Goal: Register for event/course

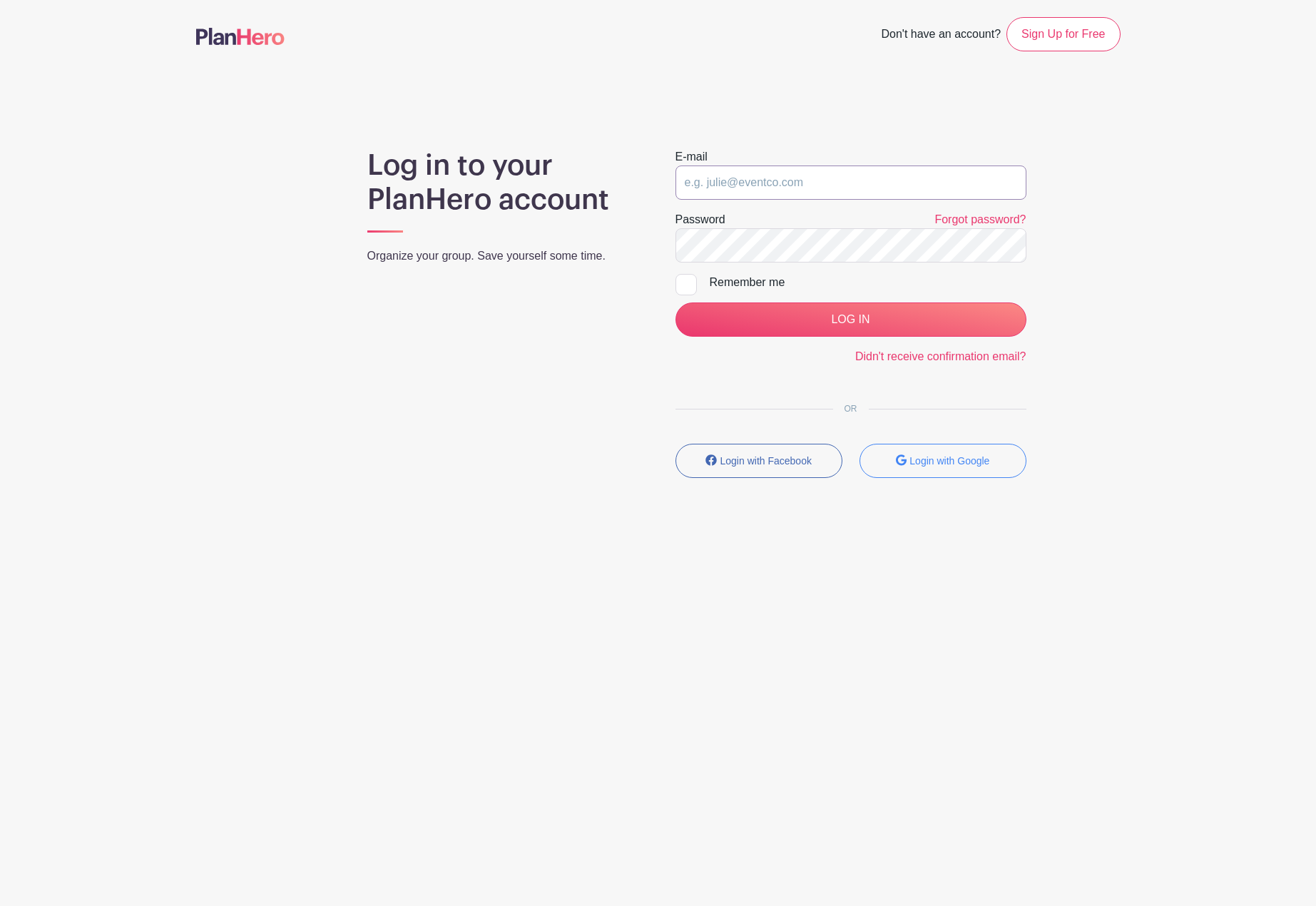
type input "[EMAIL_ADDRESS][PERSON_NAME][DOMAIN_NAME]"
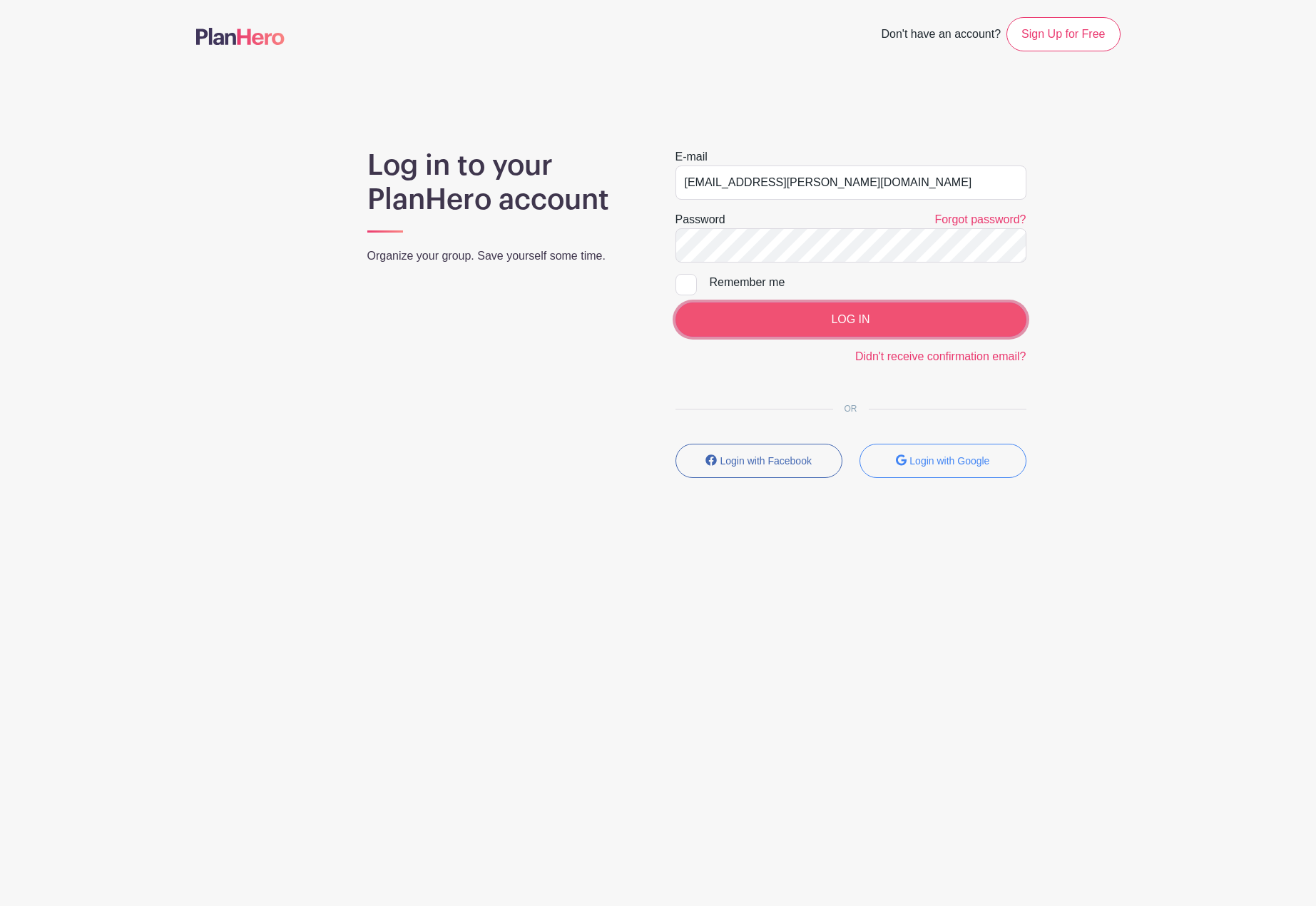
click at [796, 322] on input "LOG IN" at bounding box center [851, 319] width 351 height 34
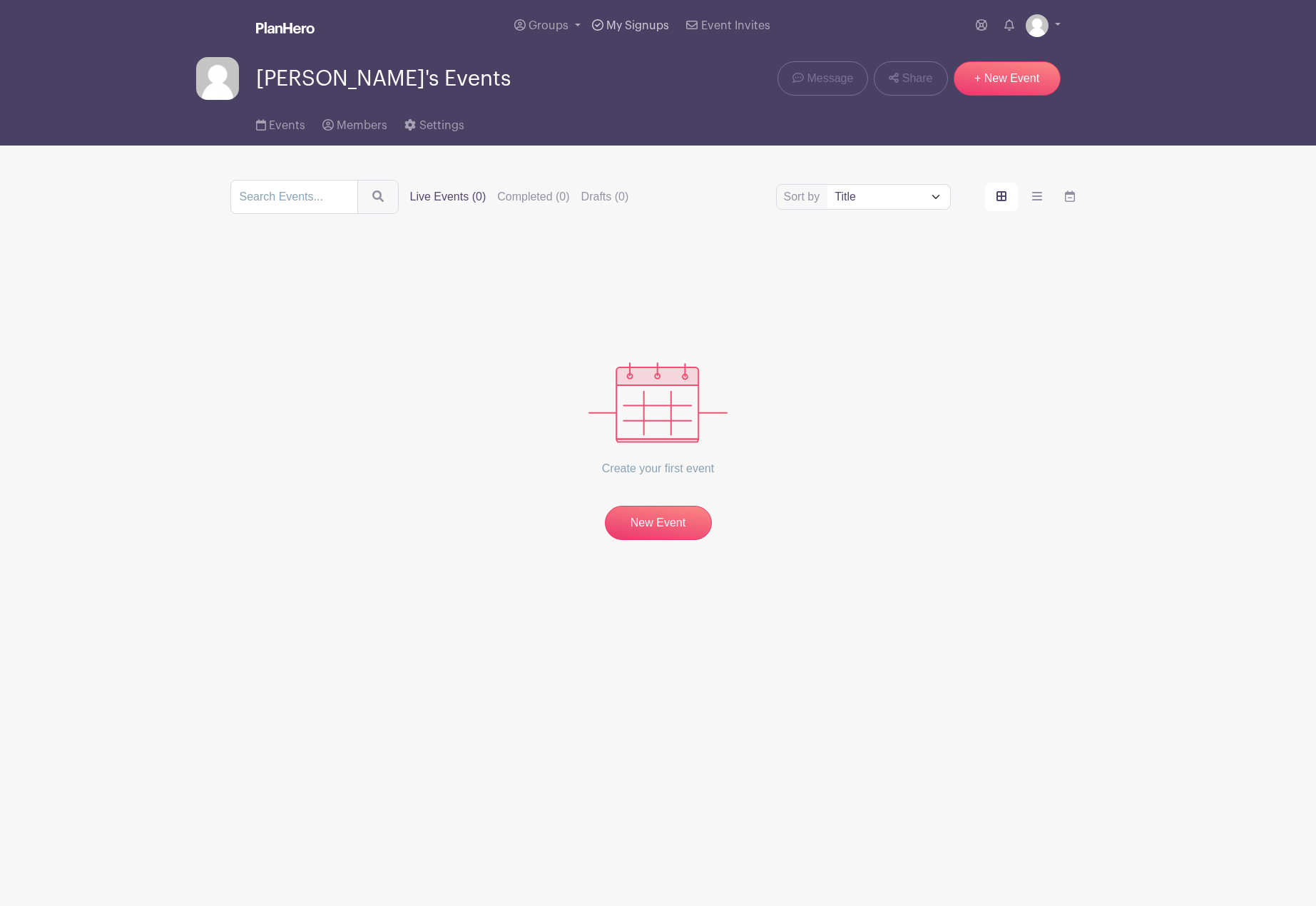
click at [654, 22] on span "My Signups" at bounding box center [637, 26] width 63 height 11
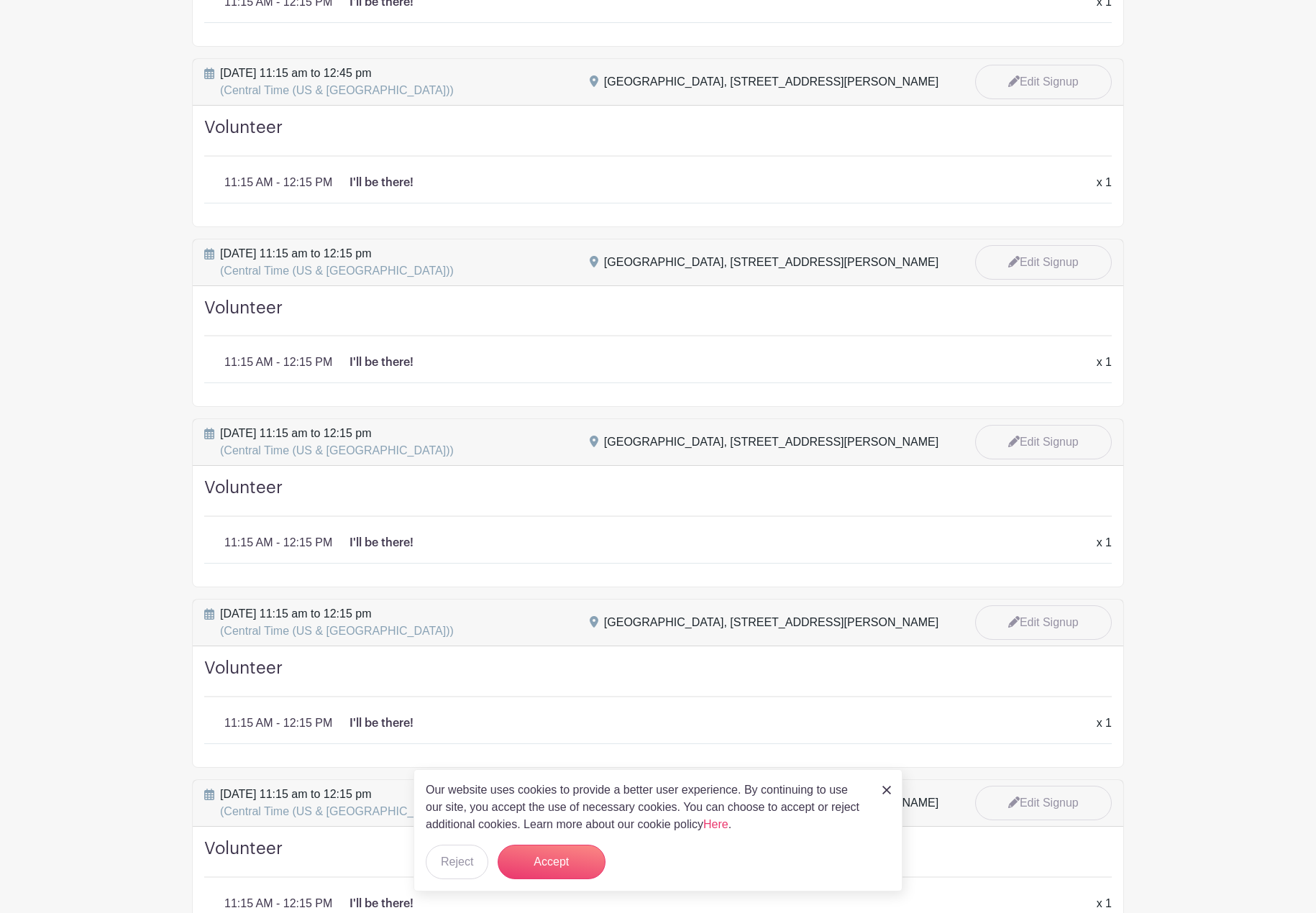
scroll to position [432, 0]
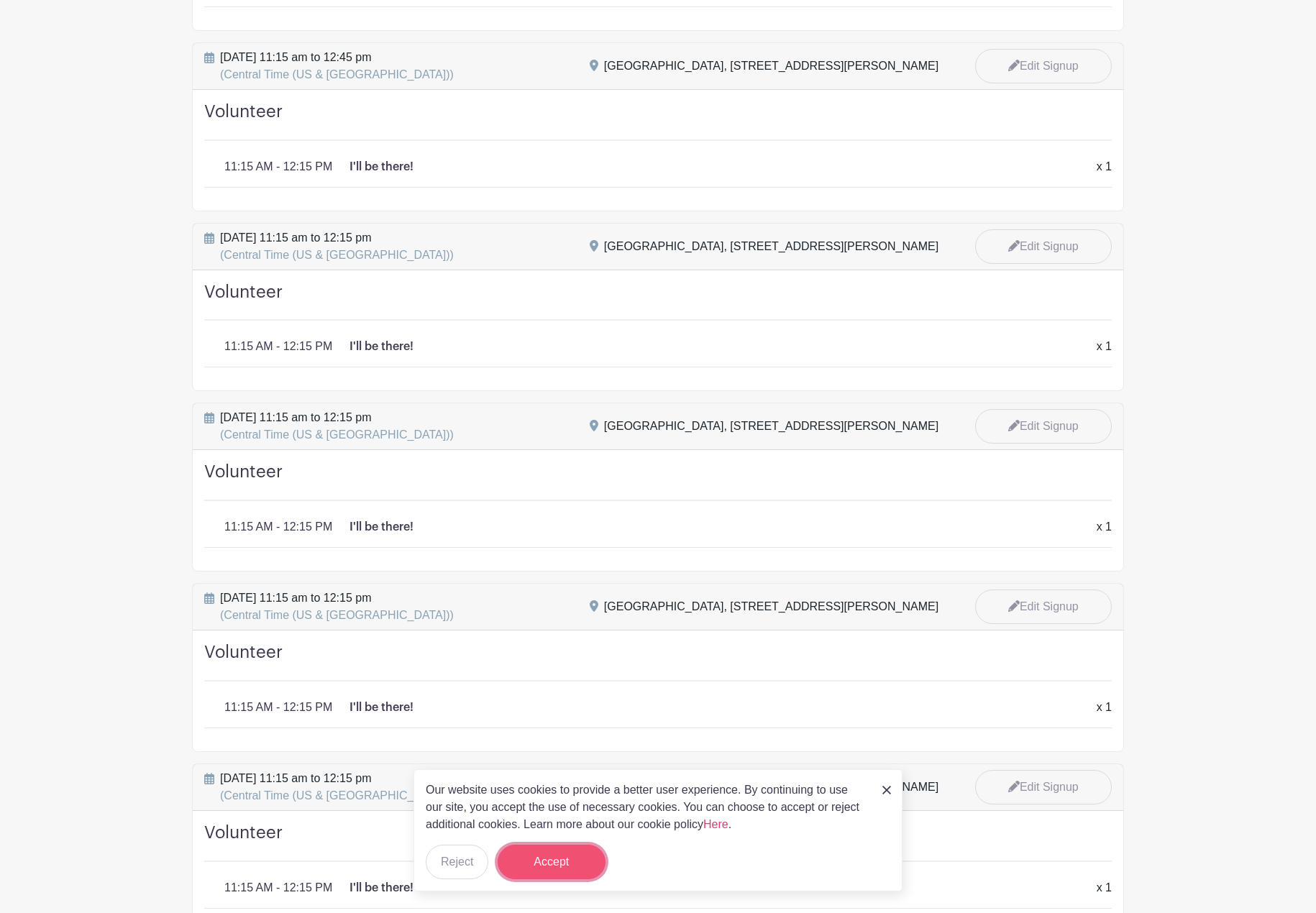
click at [544, 858] on button "Accept" at bounding box center [552, 862] width 108 height 34
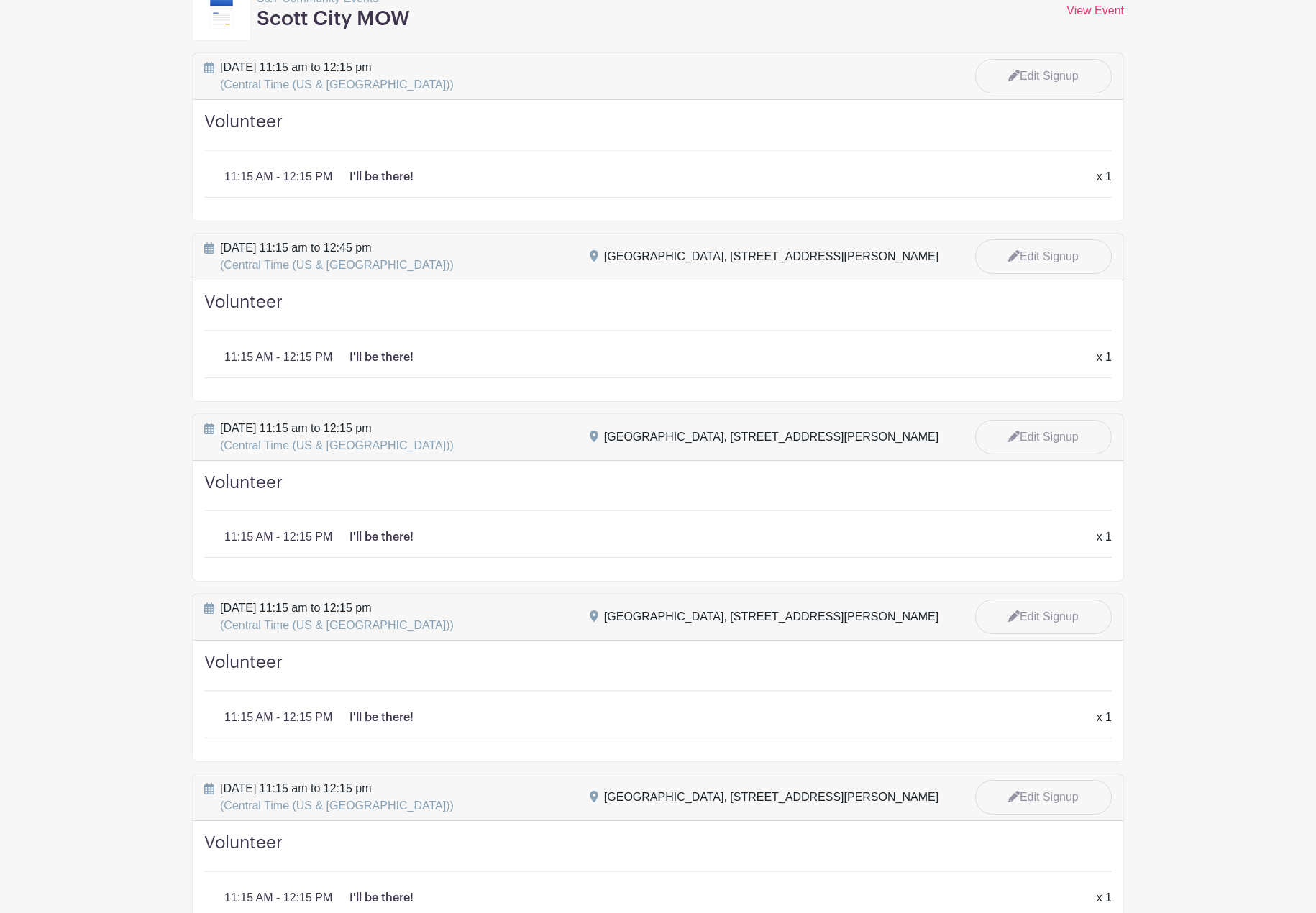
scroll to position [0, 0]
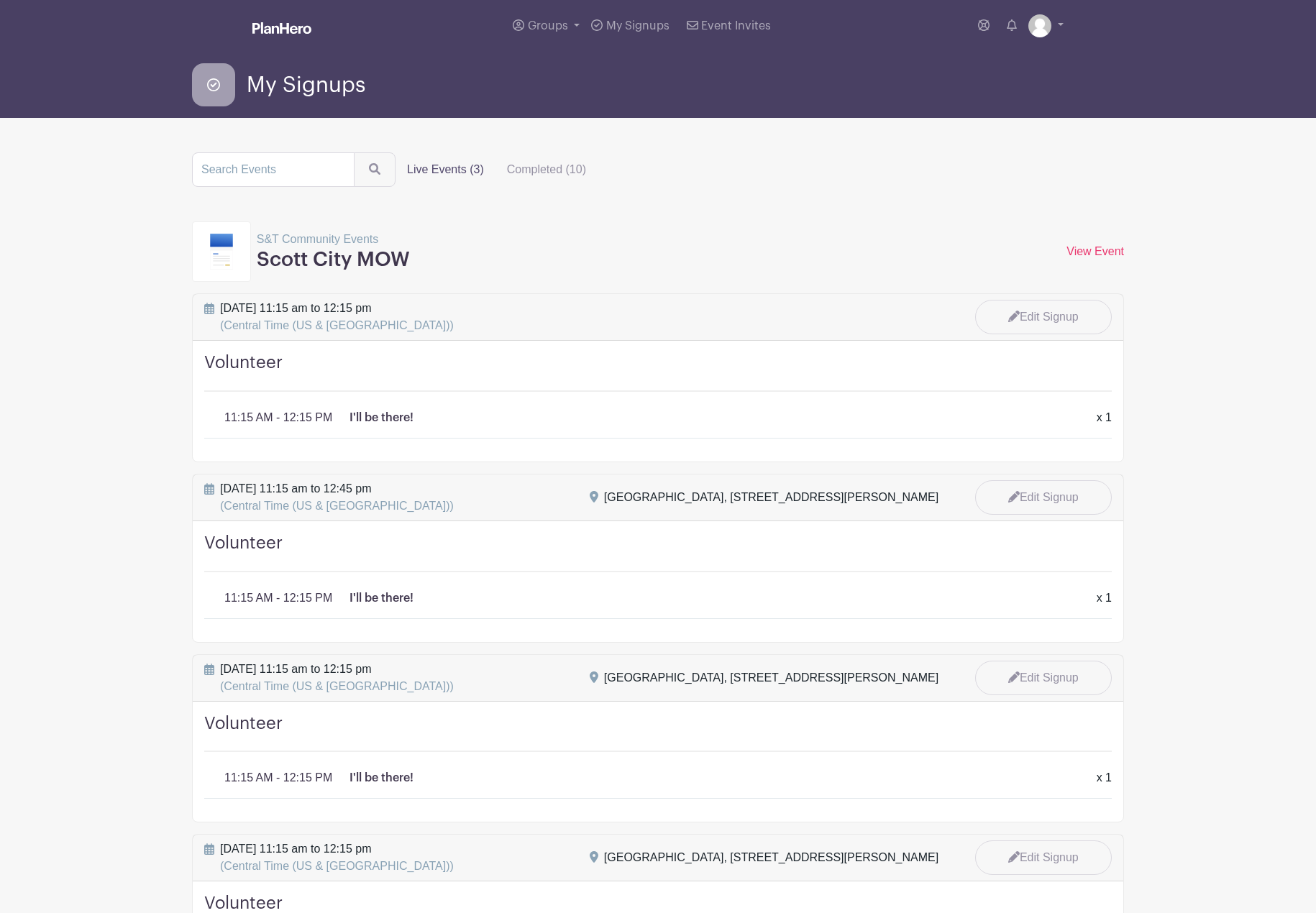
drag, startPoint x: 437, startPoint y: 172, endPoint x: 478, endPoint y: 187, distance: 43.7
click at [437, 172] on label "Live Events (3)" at bounding box center [446, 169] width 100 height 29
click at [0, 0] on input "Live Events (3)" at bounding box center [0, 0] width 0 height 0
click at [543, 16] on link "Groups" at bounding box center [546, 26] width 78 height 52
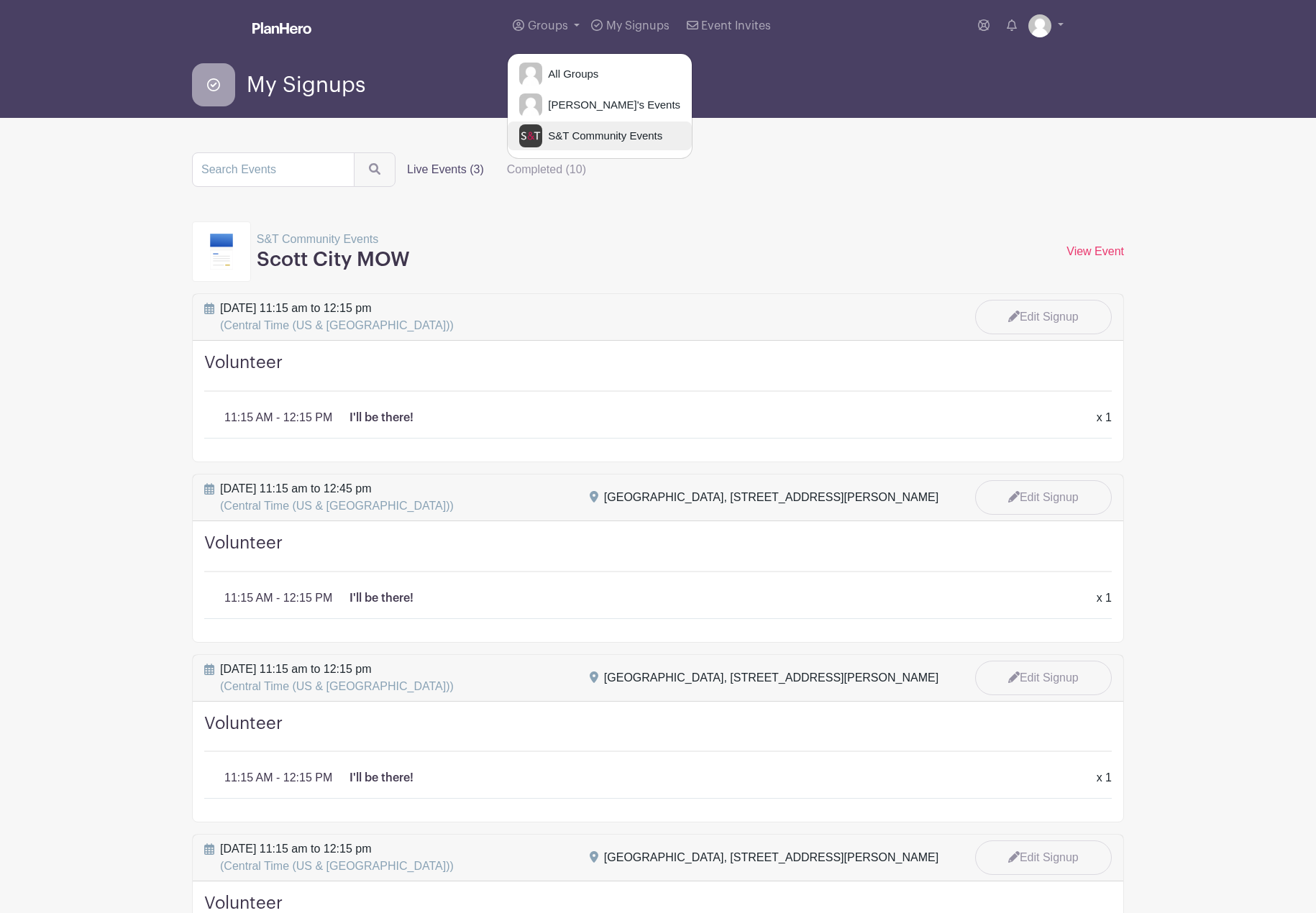
click at [554, 144] on link "S&T Community Events" at bounding box center [600, 135] width 184 height 29
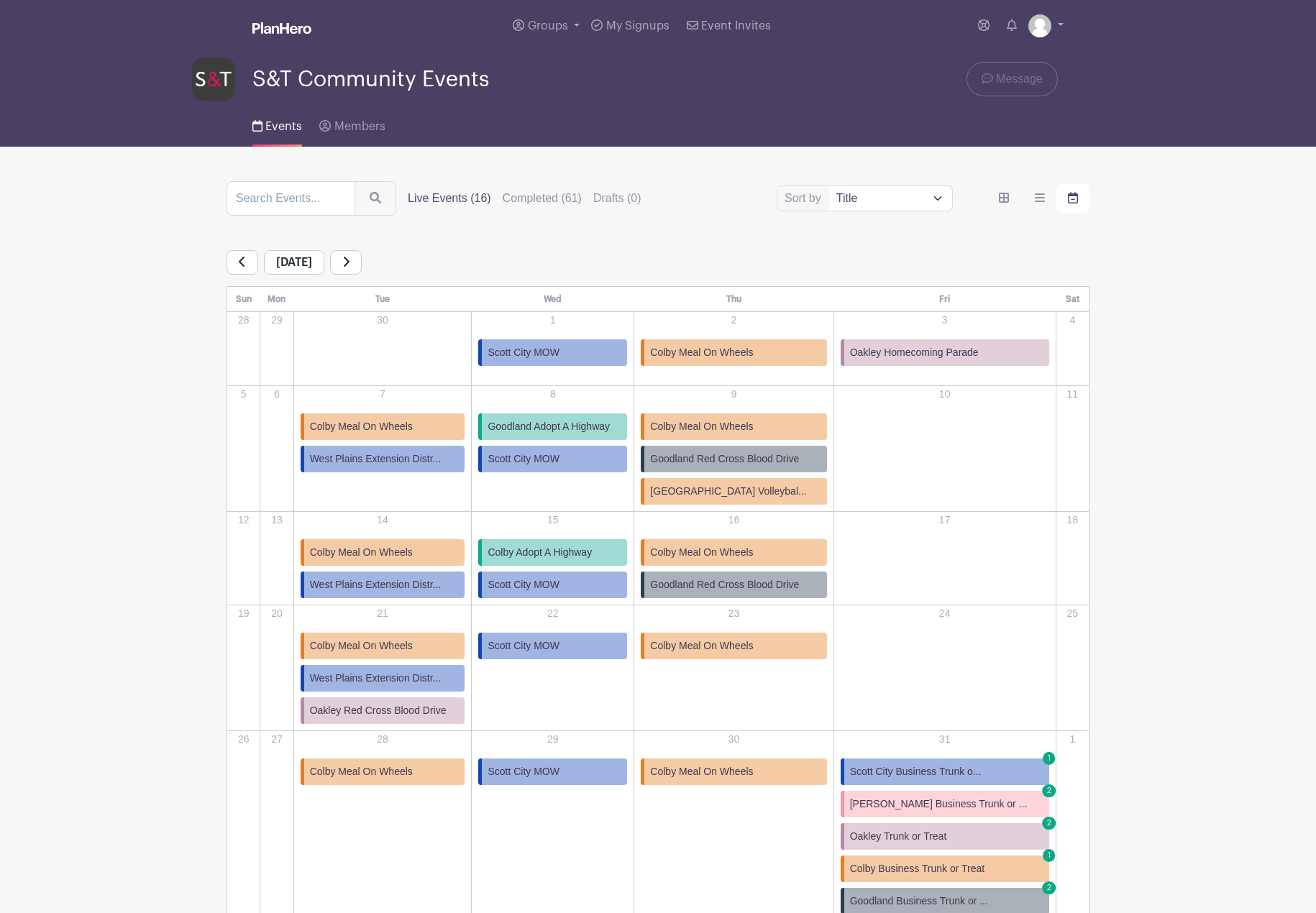
click at [549, 463] on span "Scott City MOW" at bounding box center [524, 459] width 72 height 15
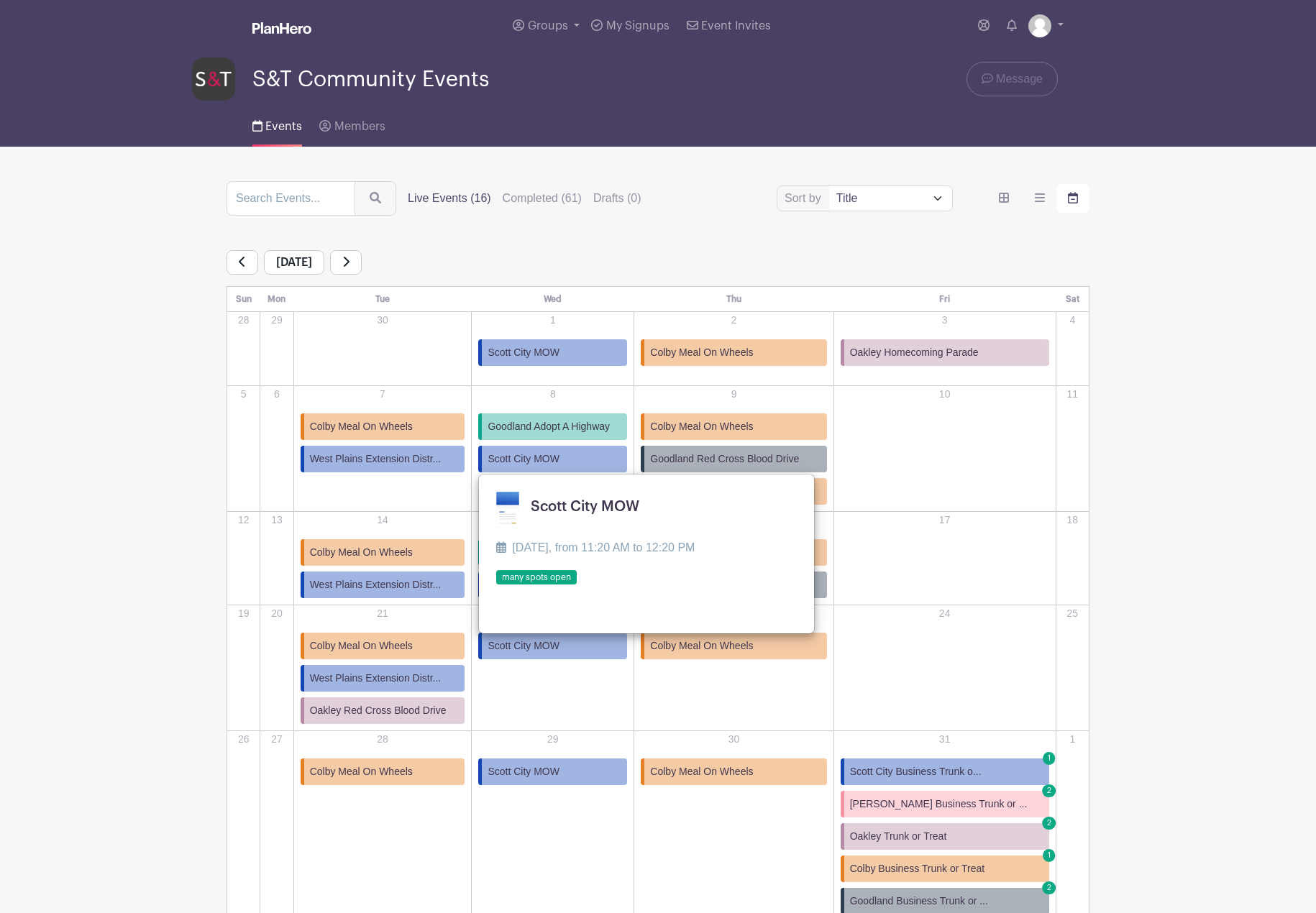
click at [496, 586] on link at bounding box center [496, 586] width 0 height 0
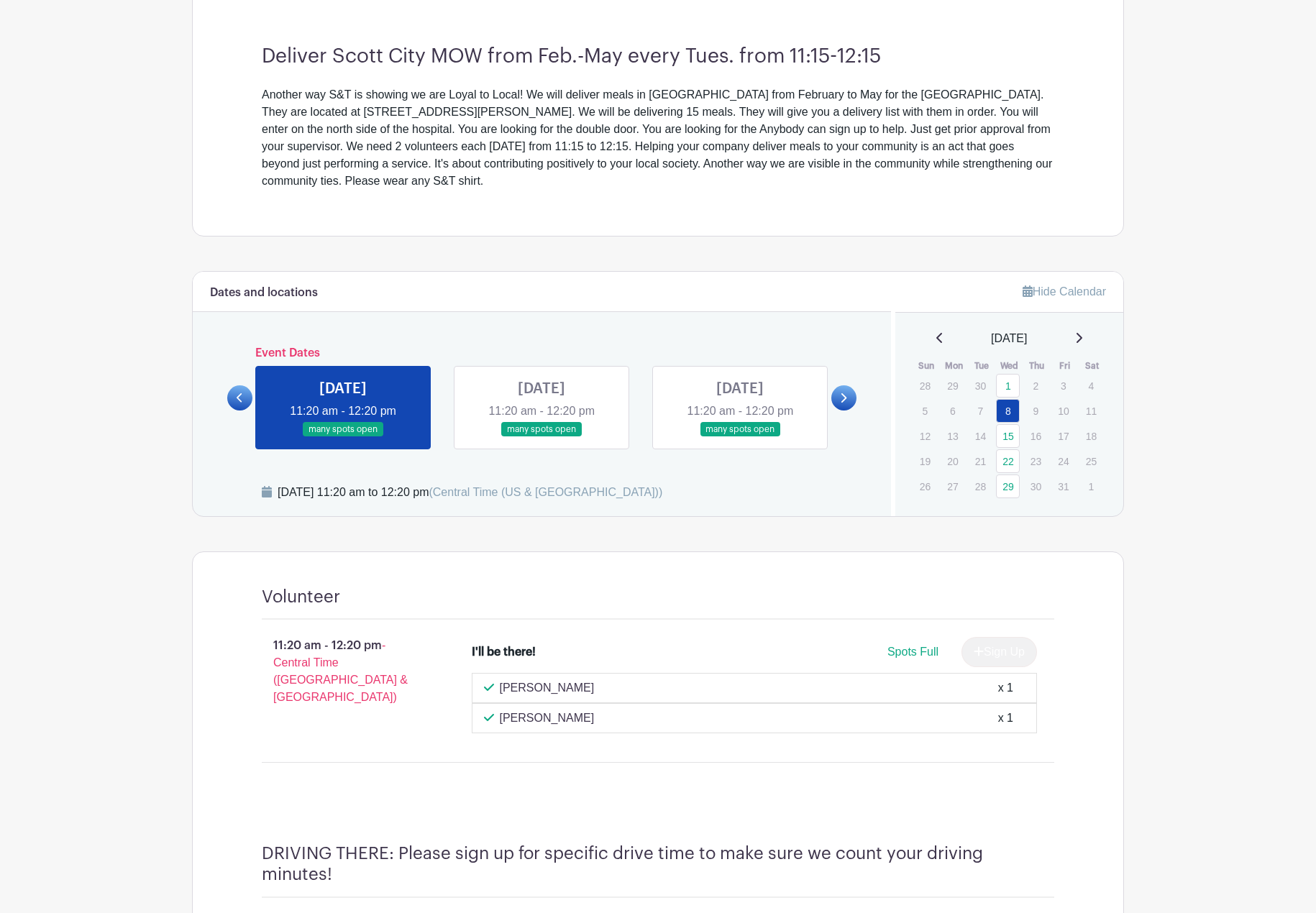
scroll to position [359, 0]
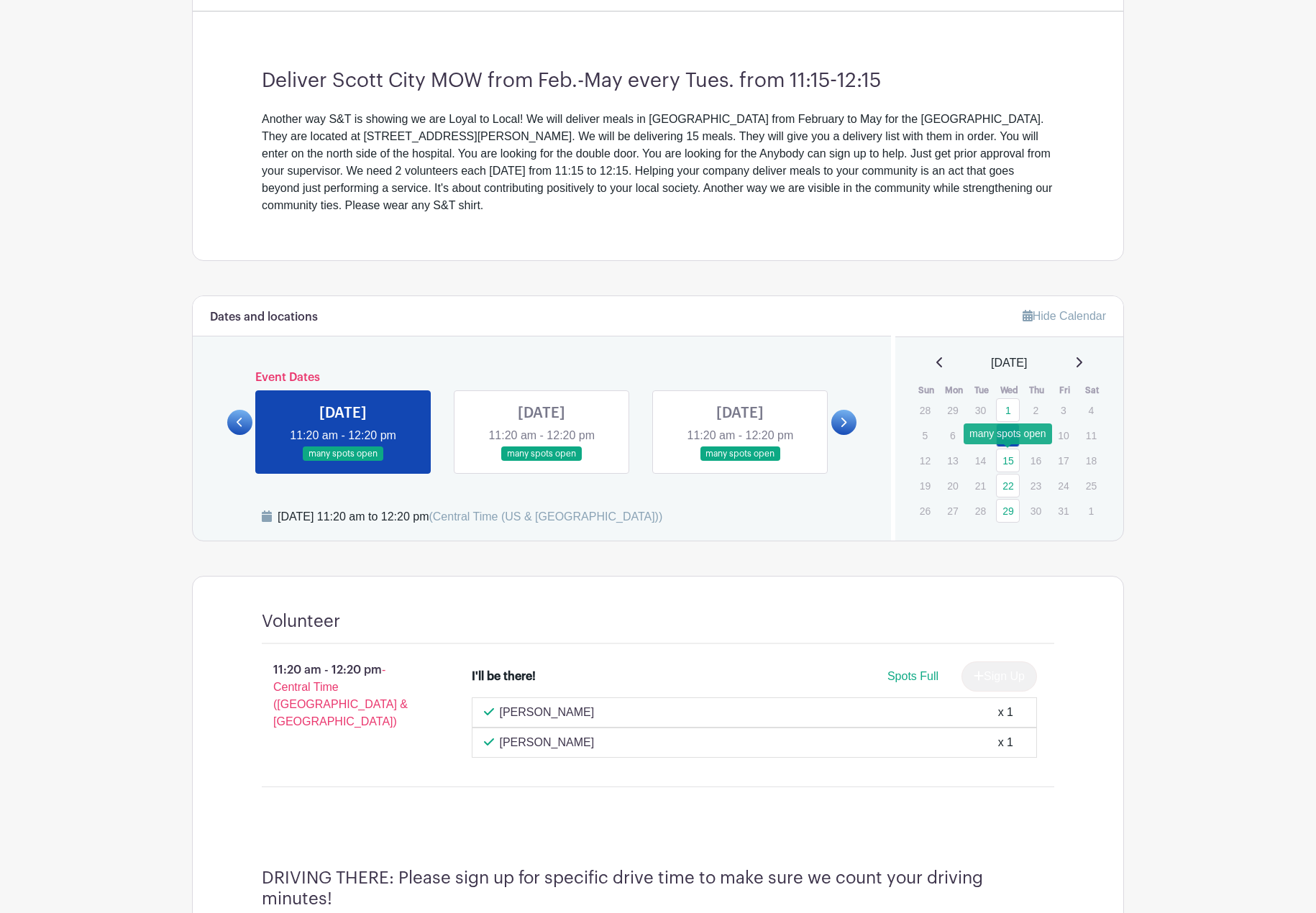
click at [1014, 460] on link "15" at bounding box center [1008, 460] width 24 height 24
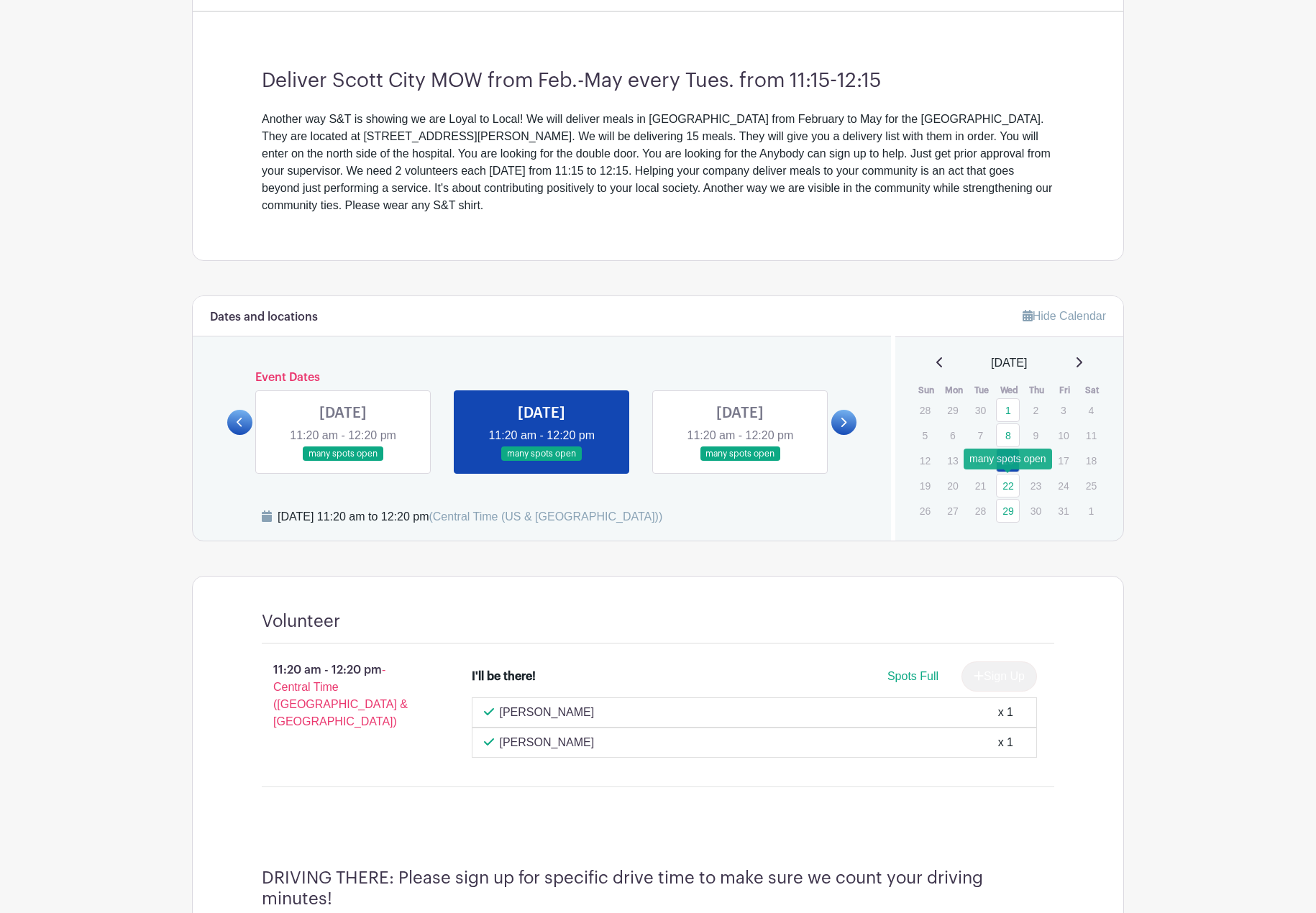
click at [1012, 488] on link "22" at bounding box center [1008, 485] width 24 height 24
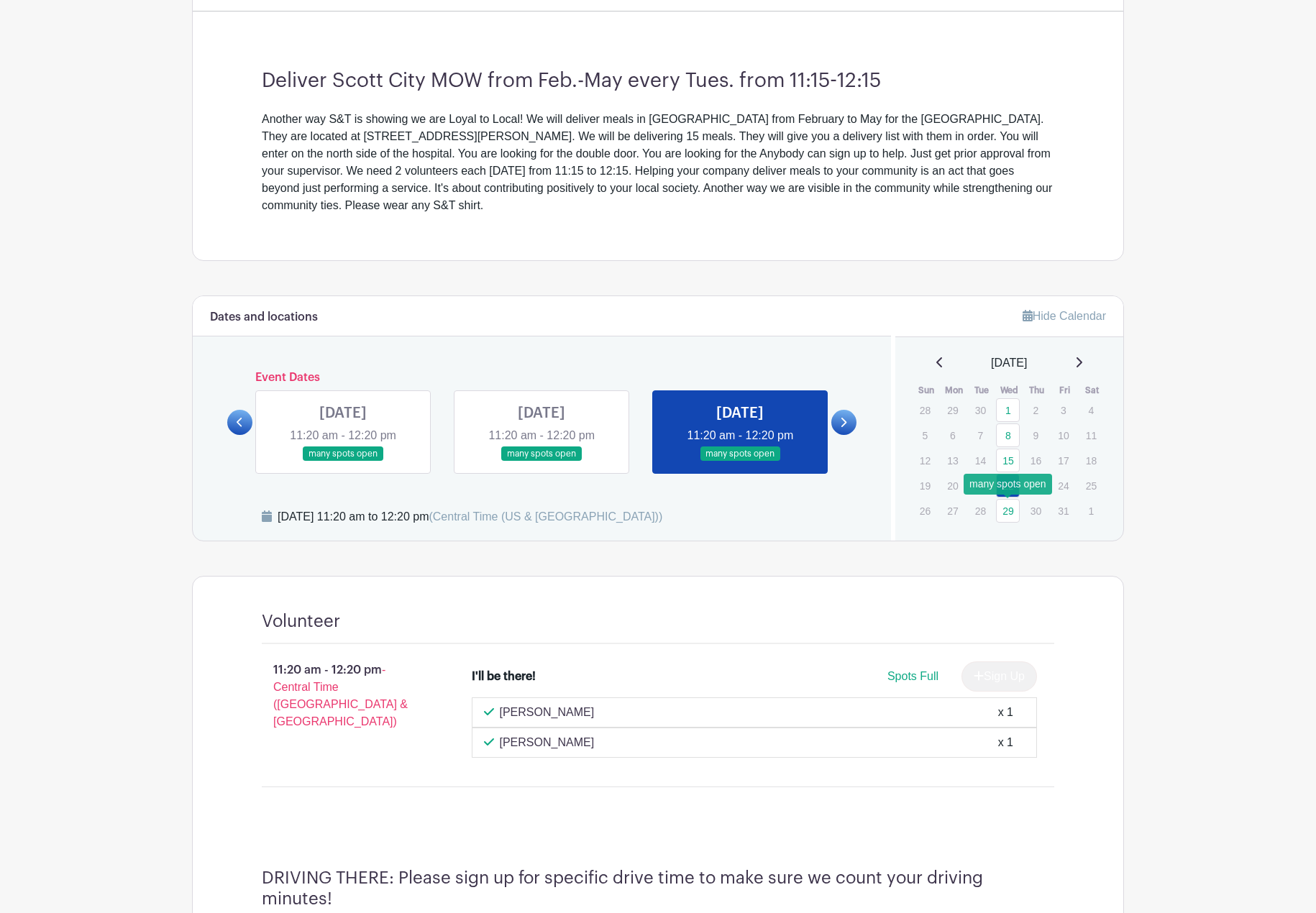
click at [1010, 511] on link "29" at bounding box center [1008, 511] width 24 height 24
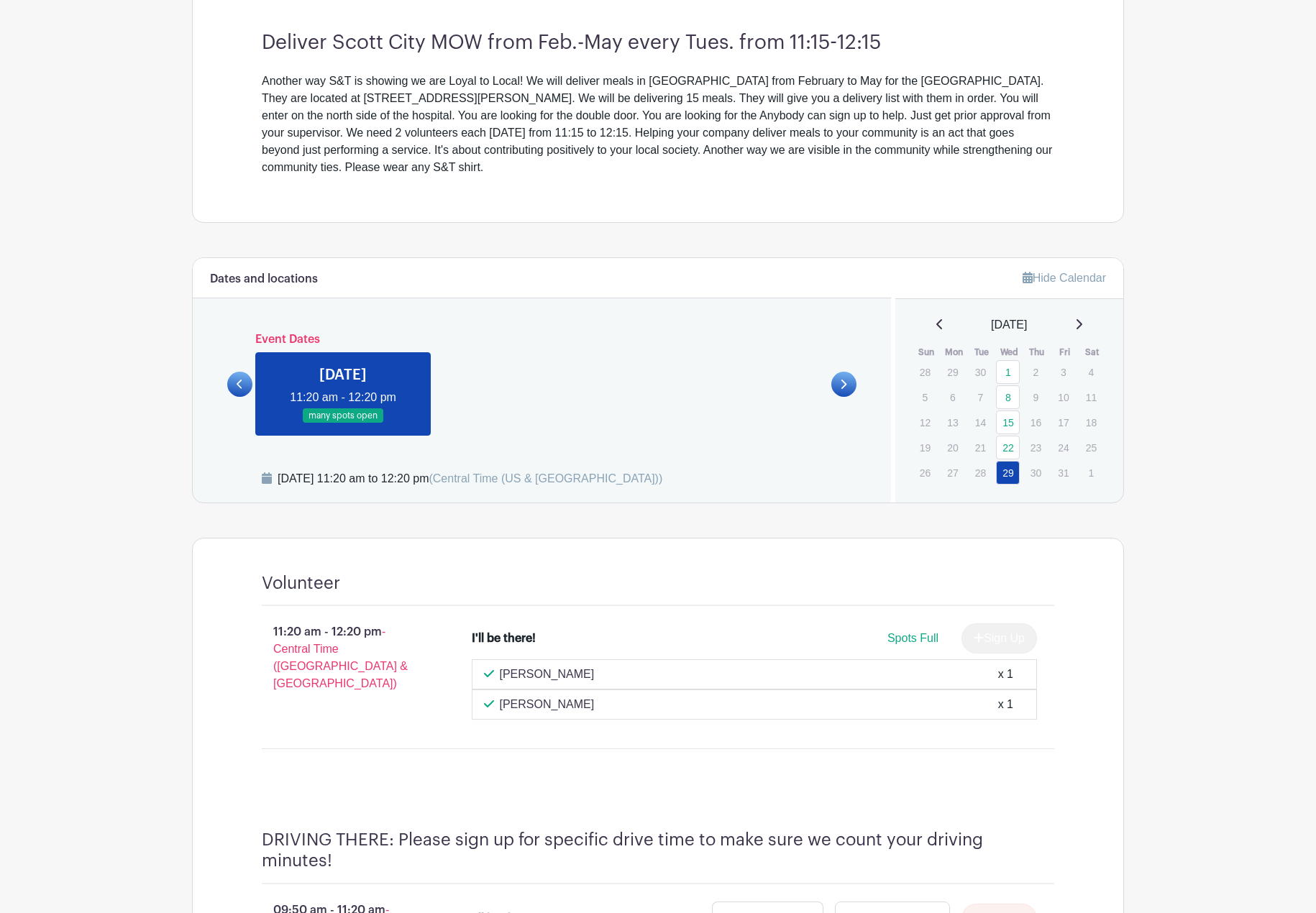
scroll to position [12, 0]
